Goal: Information Seeking & Learning: Check status

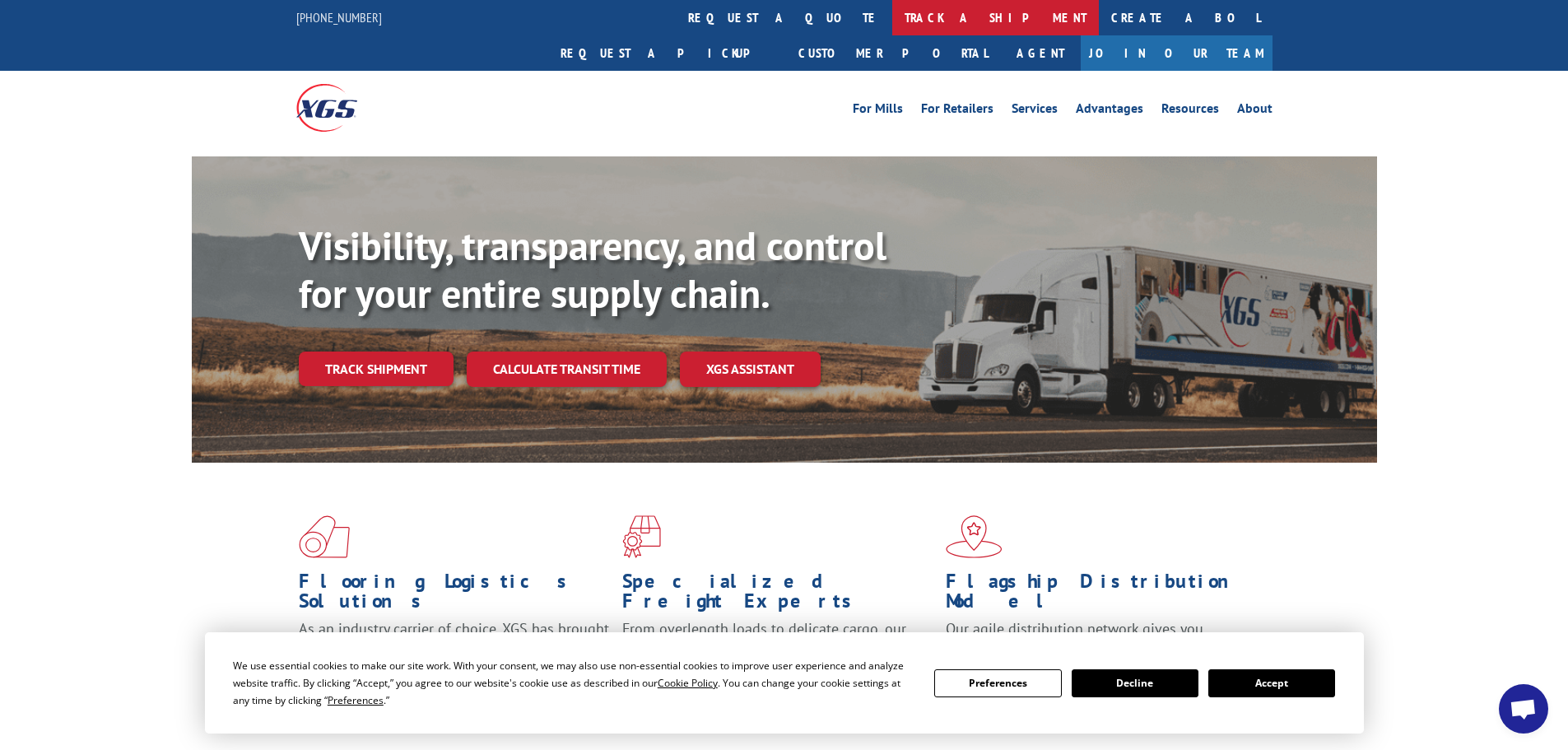
click at [892, 17] on link "track a shipment" at bounding box center [995, 18] width 206 height 35
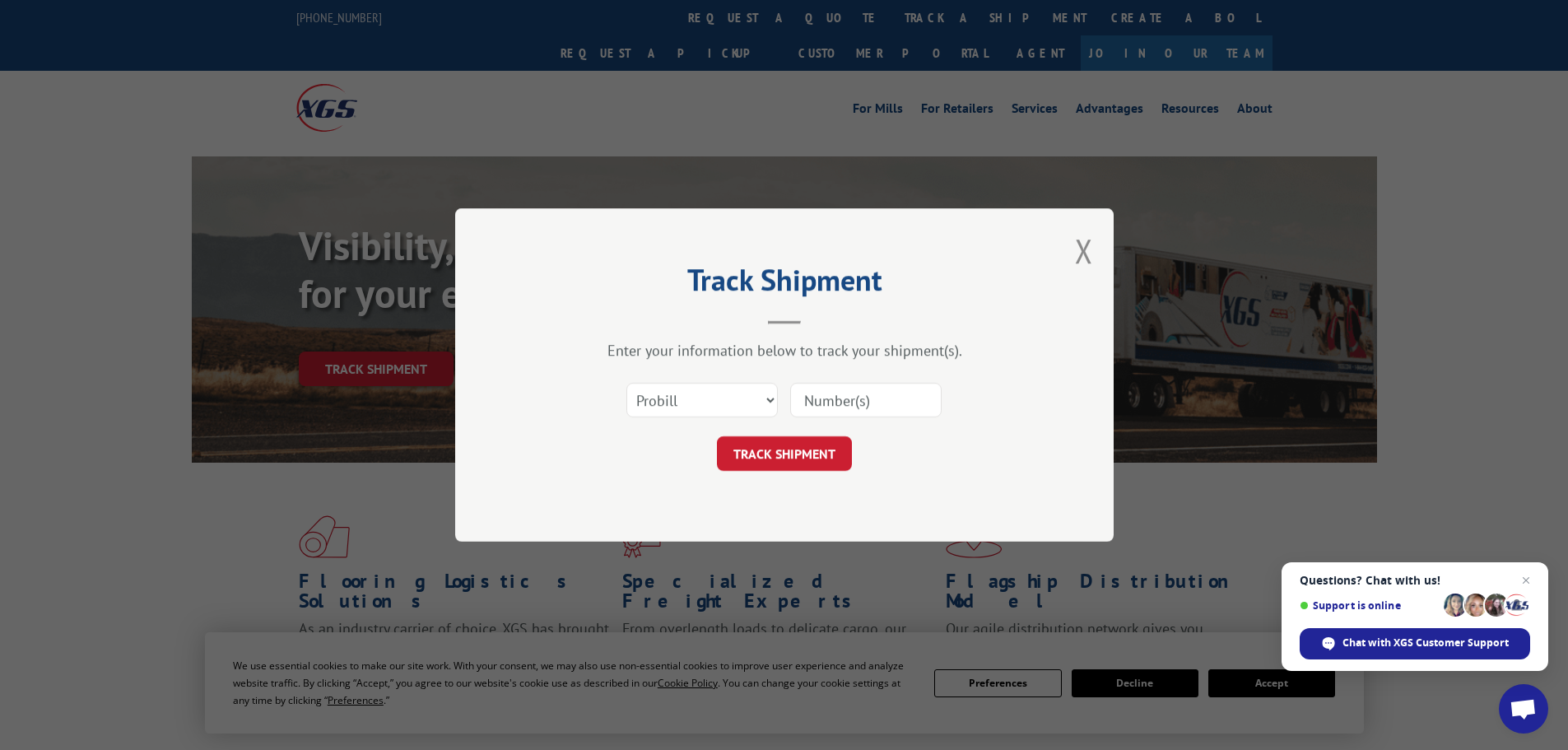
click at [870, 396] on input at bounding box center [866, 400] width 152 height 34
paste input "15333672"
type input "15333672"
click at [796, 448] on button "TRACK SHIPMENT" at bounding box center [784, 453] width 135 height 34
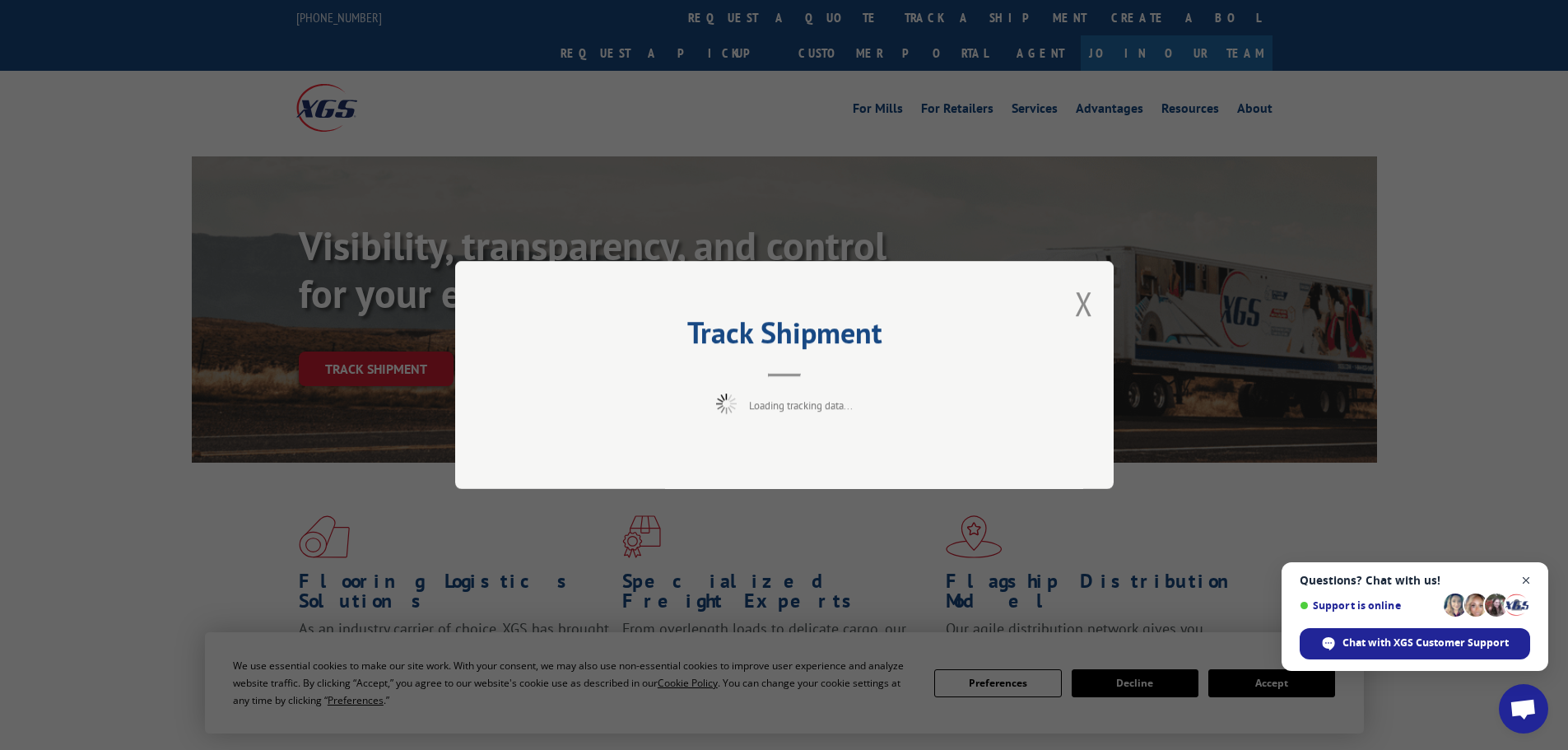
click at [1526, 581] on span "Close chat" at bounding box center [1526, 580] width 20 height 20
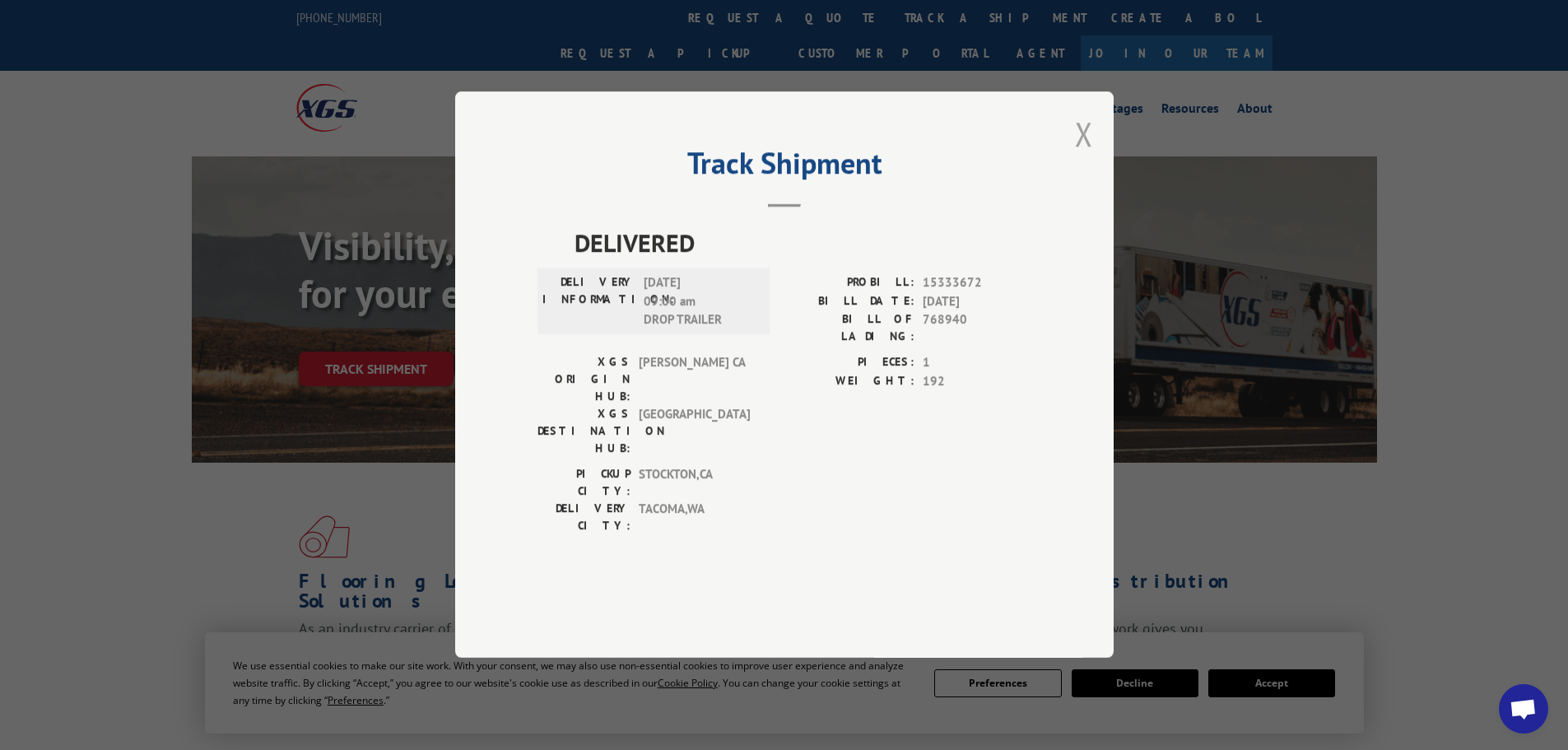
click at [1080, 155] on button "Close modal" at bounding box center [1084, 133] width 19 height 43
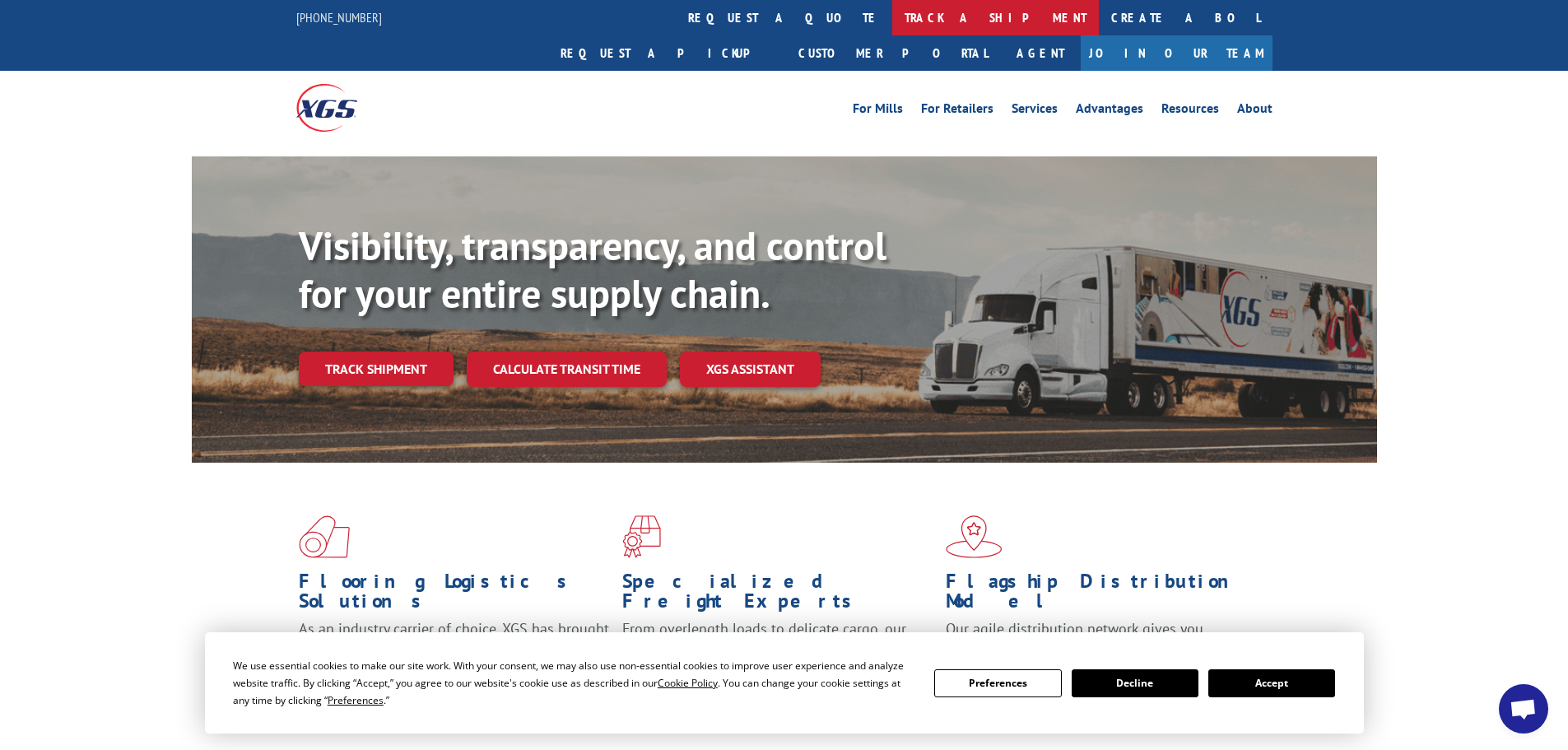
click at [892, 28] on link "track a shipment" at bounding box center [995, 18] width 206 height 35
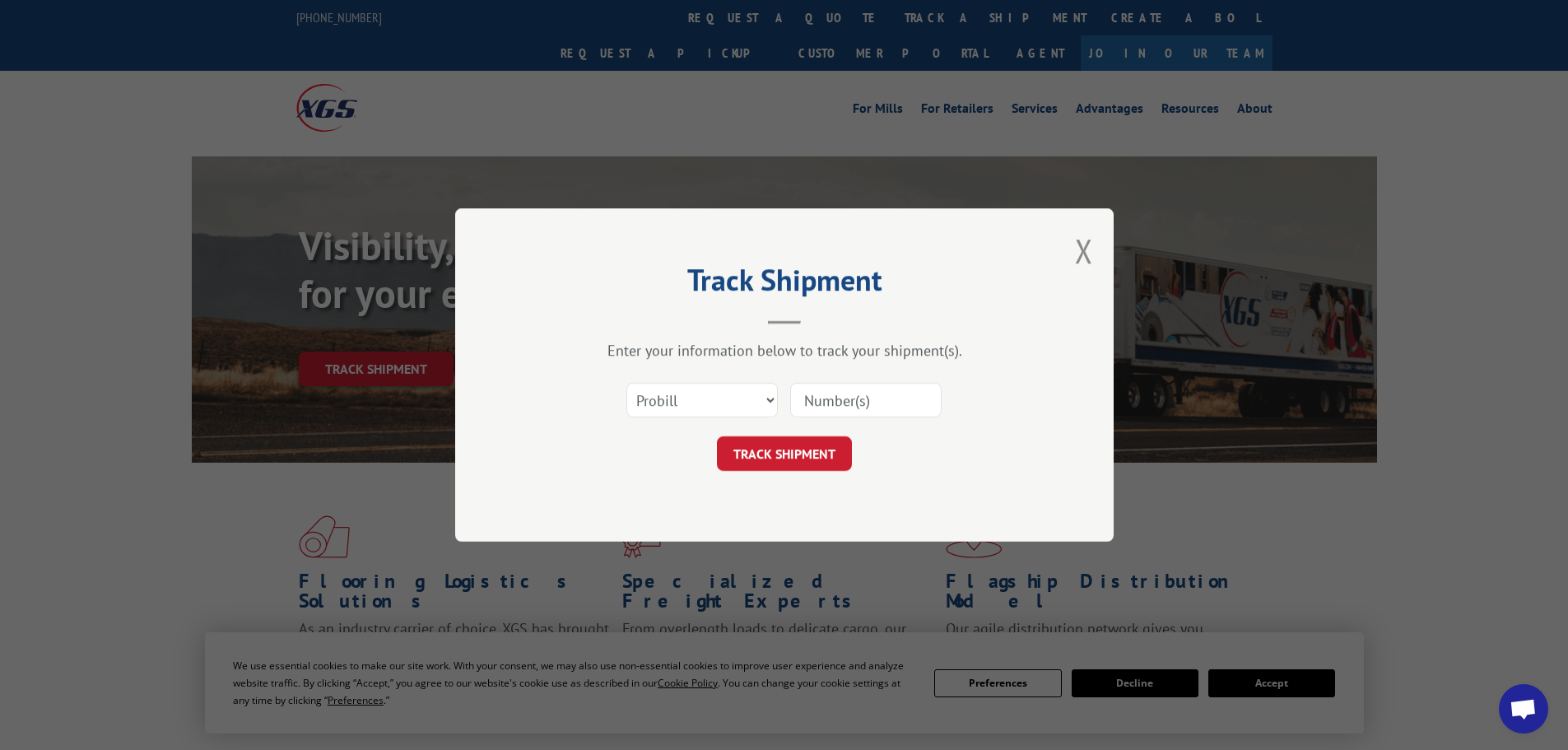
click at [857, 409] on input at bounding box center [866, 400] width 152 height 34
paste input "15333667"
type input "15333667"
click at [812, 446] on button "TRACK SHIPMENT" at bounding box center [784, 453] width 135 height 34
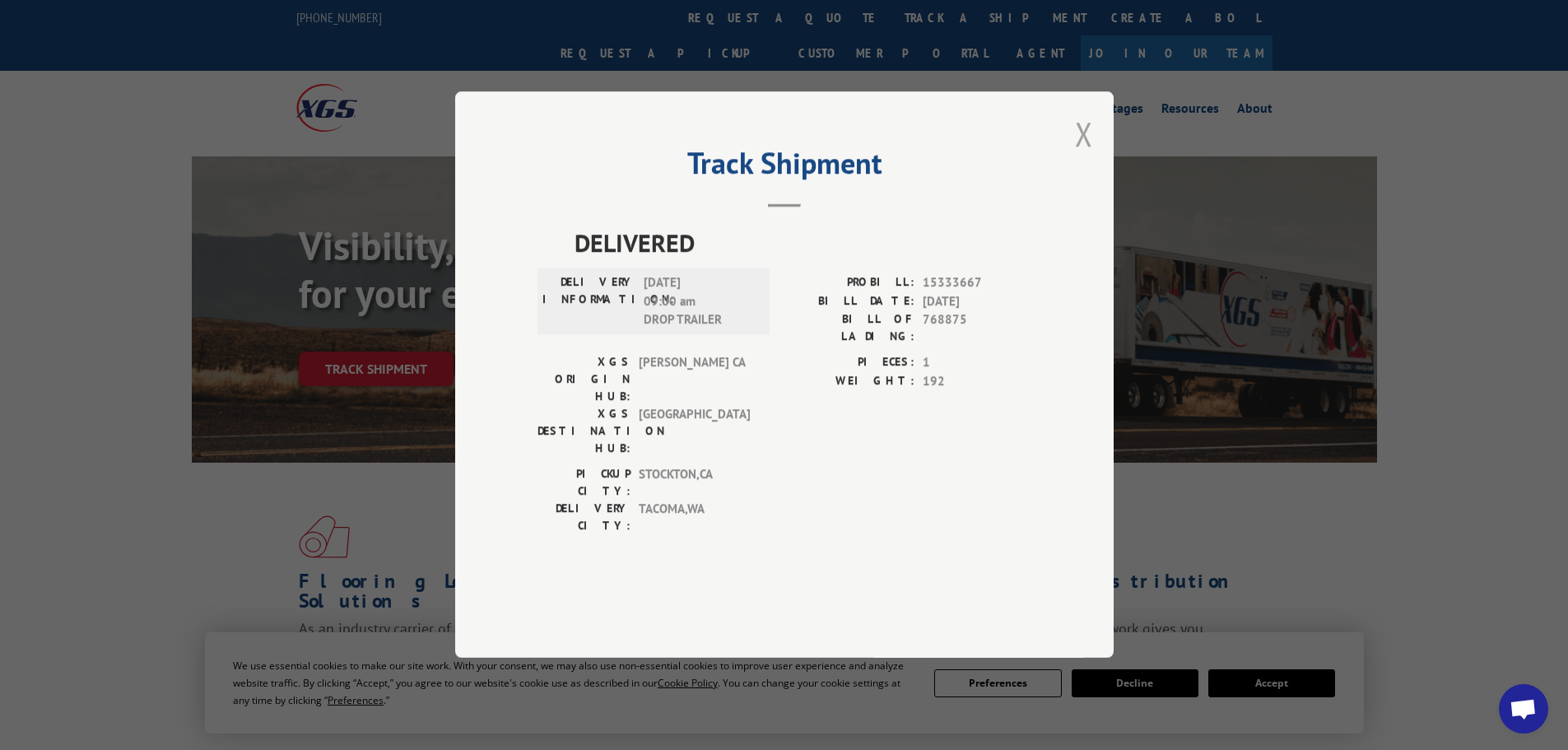
click at [1076, 155] on button "Close modal" at bounding box center [1084, 133] width 19 height 43
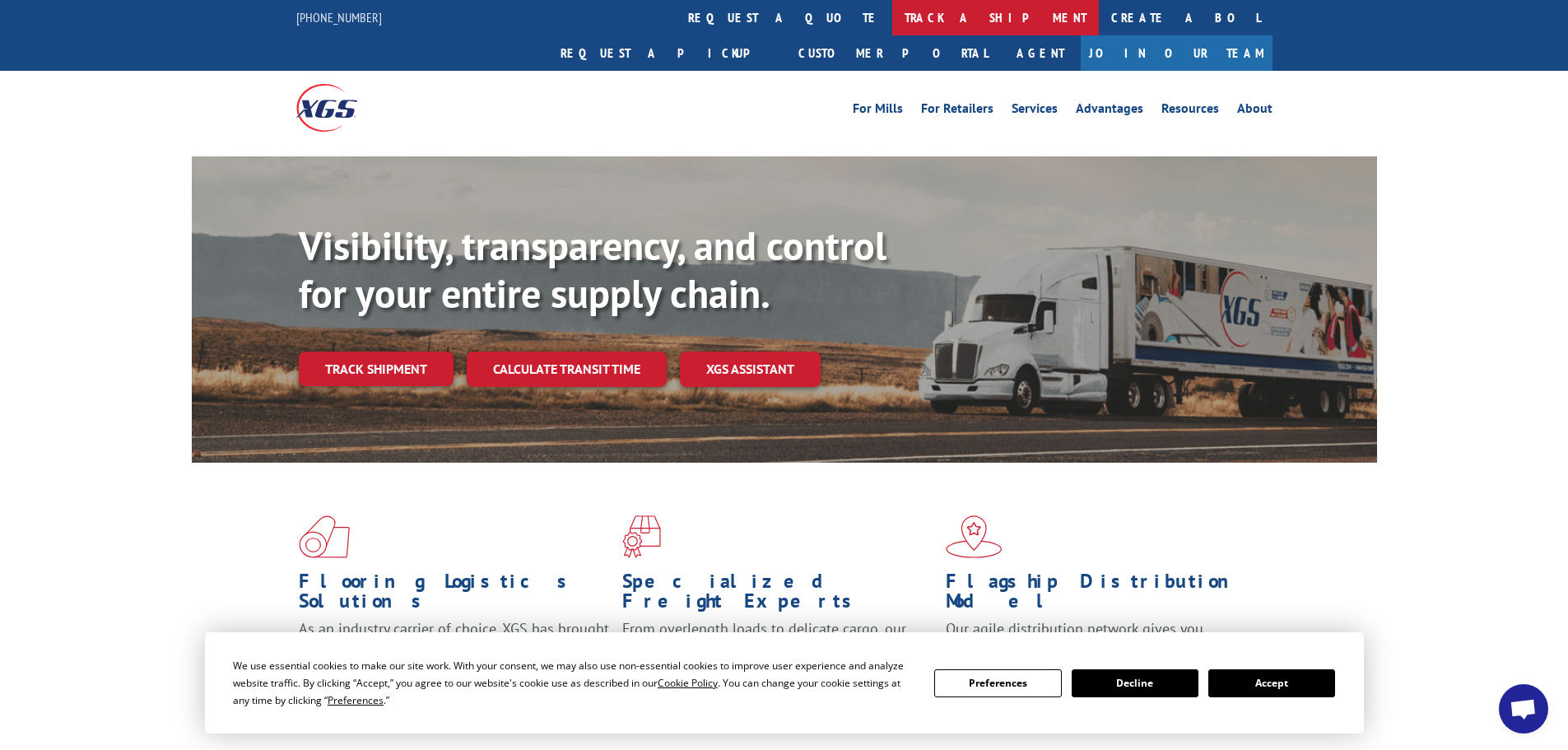
click at [892, 11] on link "track a shipment" at bounding box center [995, 18] width 206 height 35
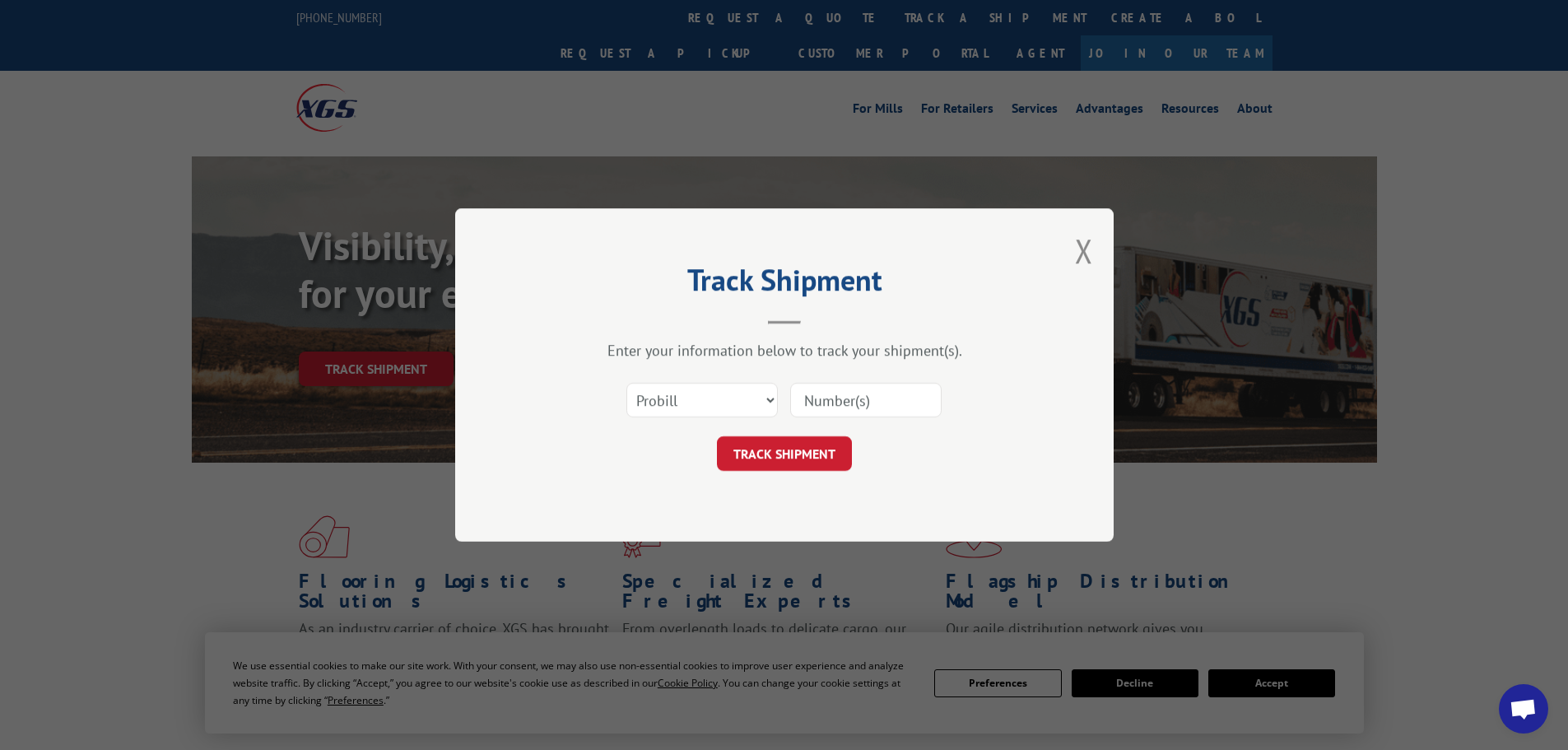
paste input "15333678"
type input "15333678"
click at [789, 460] on button "TRACK SHIPMENT" at bounding box center [784, 453] width 135 height 34
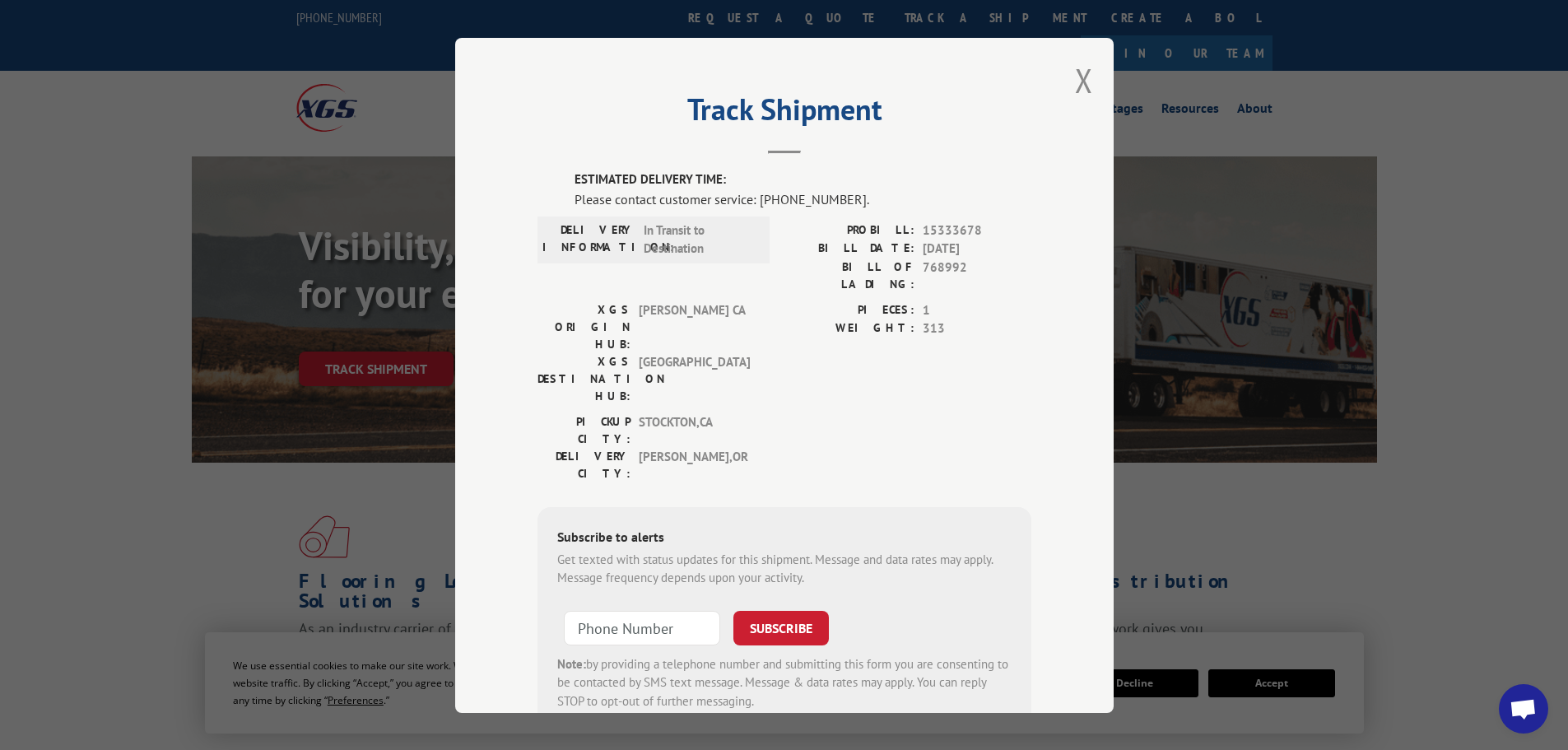
click at [1095, 90] on div "Track Shipment ESTIMATED DELIVERY TIME: Please contact customer service: [PHONE…" at bounding box center [784, 375] width 658 height 675
